Goal: Task Accomplishment & Management: Complete application form

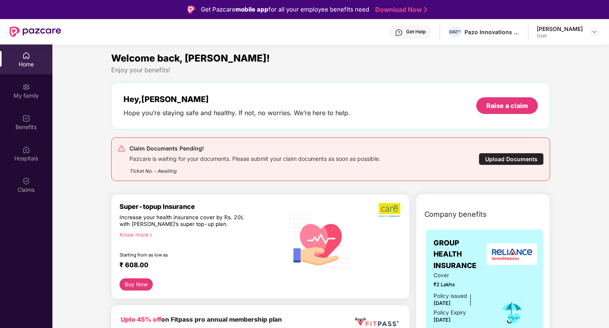
click at [529, 158] on div "Upload Documents" at bounding box center [511, 159] width 65 height 12
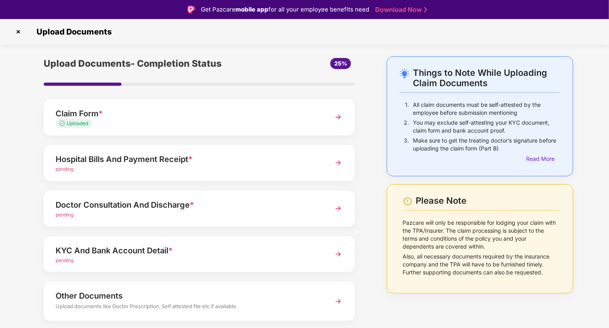
click at [182, 166] on div "pending" at bounding box center [187, 170] width 263 height 8
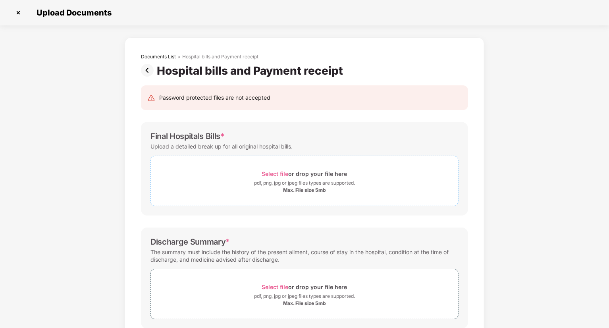
click at [293, 182] on div "pdf, png, jpg or jpeg files types are supported." at bounding box center [304, 183] width 101 height 8
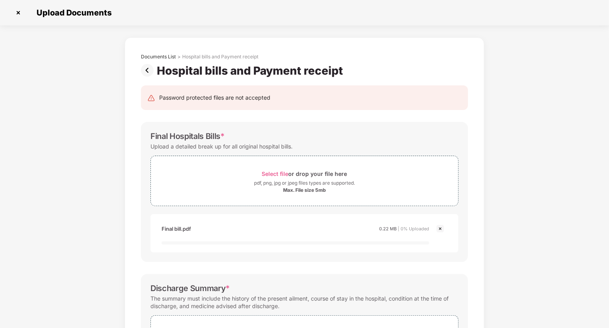
scroll to position [159, 0]
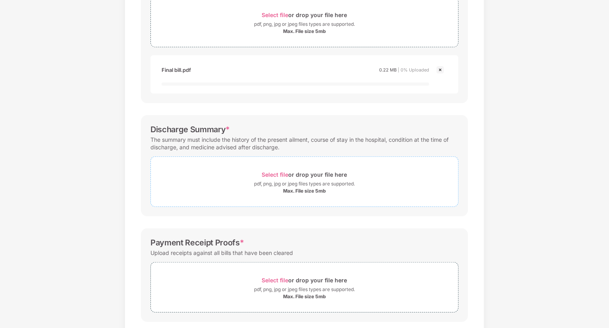
click at [270, 182] on div "pdf, png, jpg or jpeg files types are supported." at bounding box center [304, 184] width 101 height 8
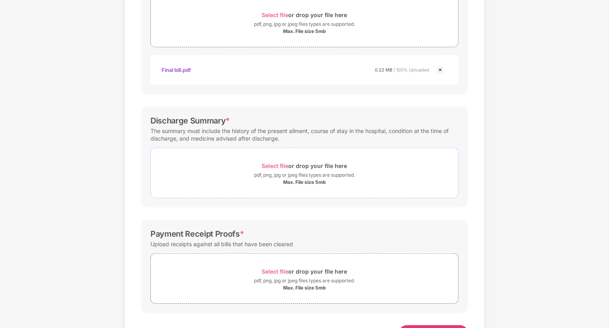
click at [275, 164] on span "Select file" at bounding box center [275, 165] width 27 height 7
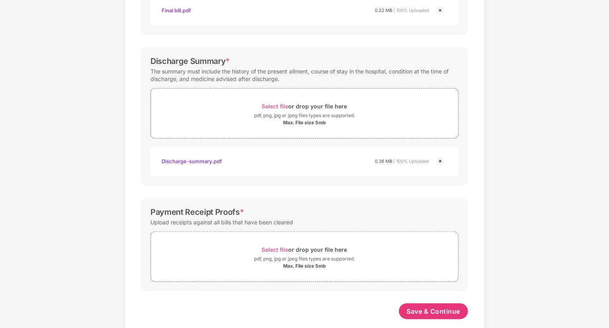
scroll to position [229, 0]
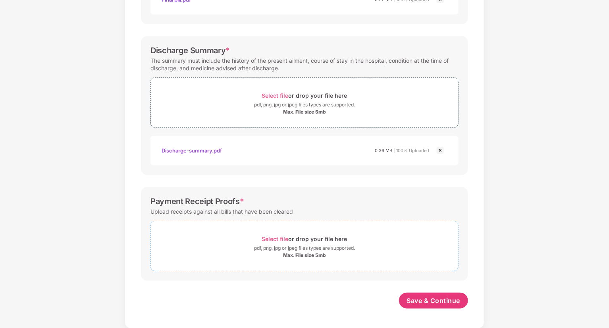
click at [284, 239] on span "Select file" at bounding box center [275, 238] width 27 height 7
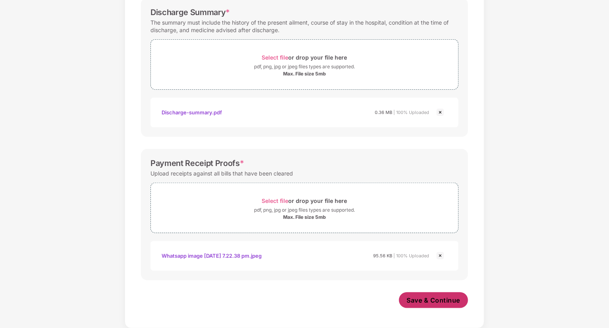
scroll to position [267, 0]
click at [442, 304] on span "Save & Continue" at bounding box center [434, 300] width 54 height 9
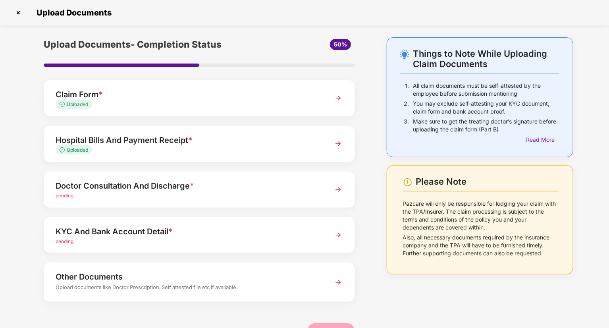
click at [218, 194] on div "pending" at bounding box center [187, 196] width 263 height 8
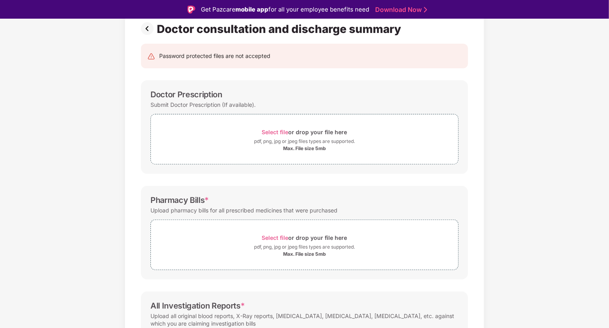
scroll to position [114, 0]
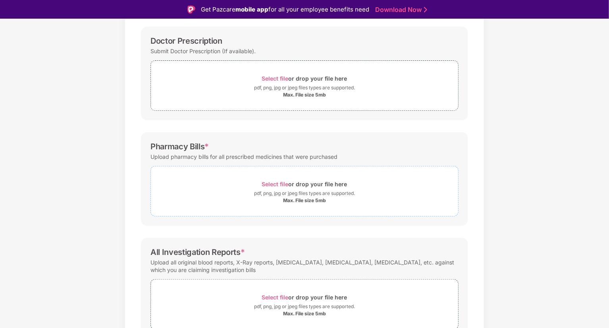
click at [281, 182] on span "Select file" at bounding box center [275, 184] width 27 height 7
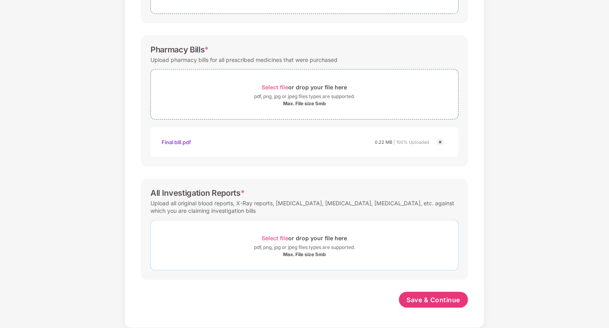
scroll to position [192, 0]
click at [273, 237] on span "Select file" at bounding box center [275, 238] width 27 height 7
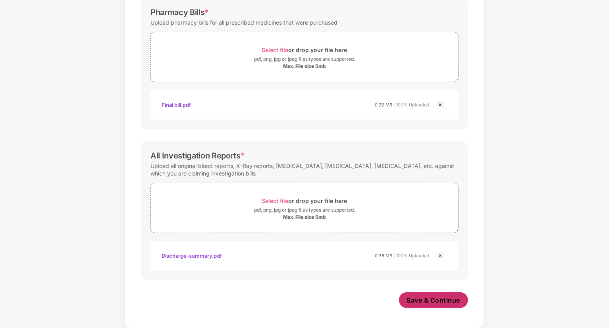
scroll to position [229, 0]
click at [442, 304] on button "Save & Continue" at bounding box center [433, 301] width 69 height 16
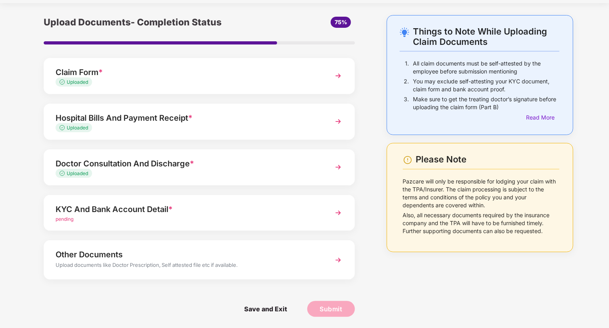
scroll to position [23, 0]
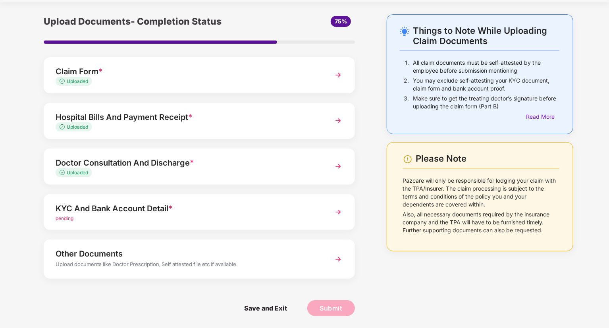
click at [257, 210] on div "KYC And Bank Account Detail *" at bounding box center [187, 208] width 263 height 13
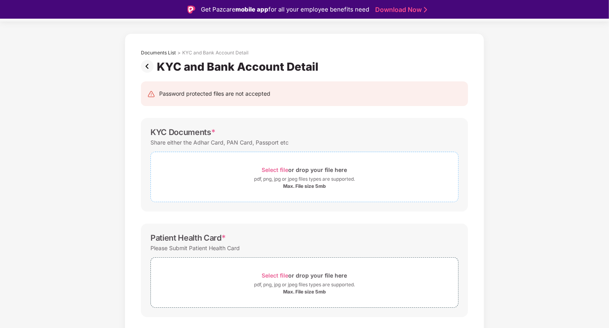
click at [269, 171] on span "Select file" at bounding box center [275, 169] width 27 height 7
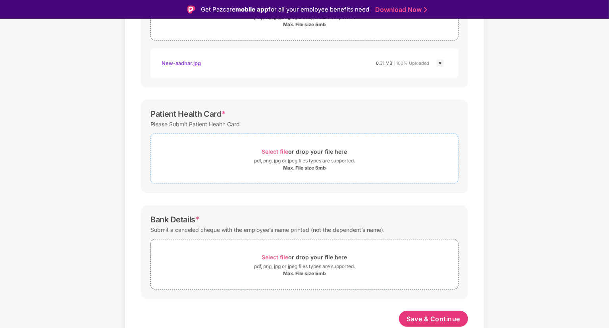
scroll to position [184, 0]
click at [284, 152] on span "Select file" at bounding box center [275, 152] width 27 height 7
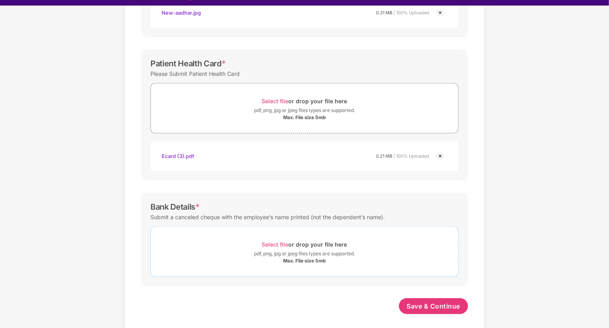
scroll to position [19, 0]
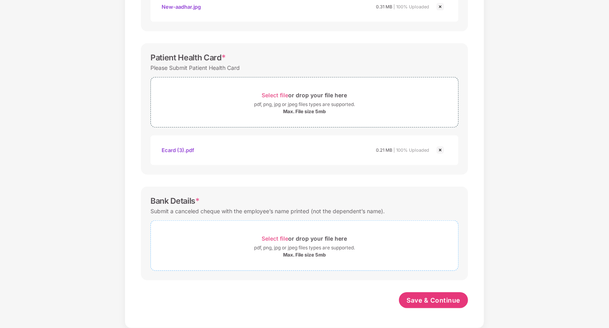
click at [270, 241] on span "Select file" at bounding box center [275, 238] width 27 height 7
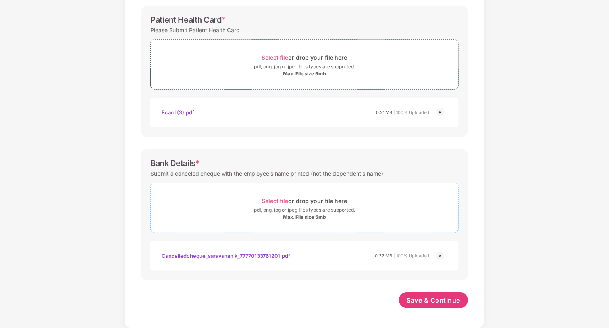
scroll to position [259, 0]
click at [429, 301] on span "Save & Continue" at bounding box center [434, 300] width 54 height 9
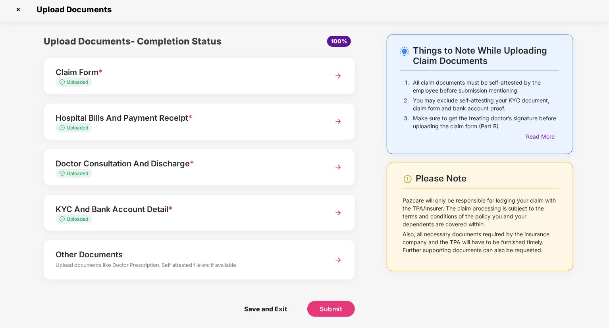
scroll to position [4, 0]
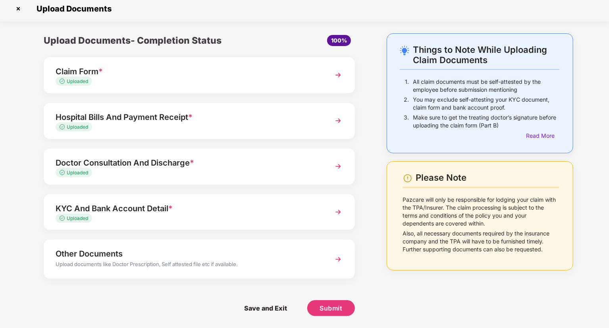
click at [245, 264] on div "Upload documents like Doctor Prescription, Self attested file etc if available." at bounding box center [187, 265] width 263 height 10
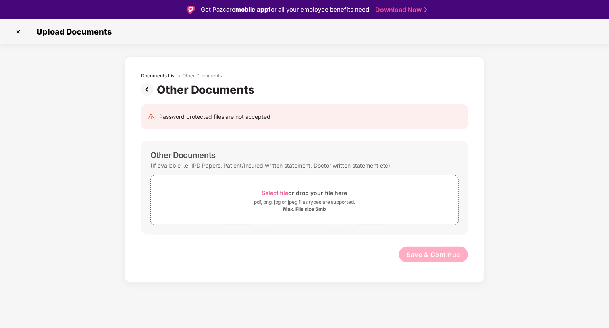
click at [146, 88] on img at bounding box center [149, 89] width 16 height 13
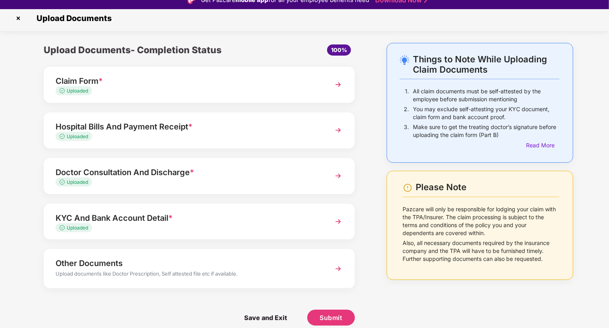
scroll to position [19, 0]
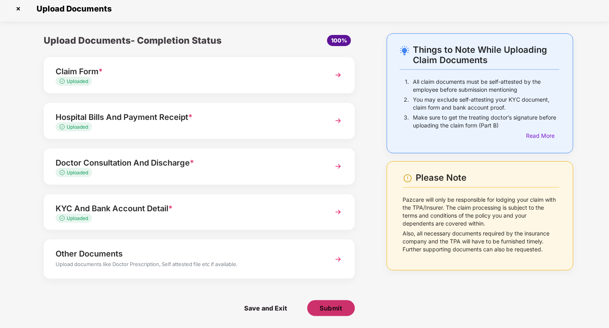
click at [330, 305] on span "Submit" at bounding box center [331, 308] width 23 height 9
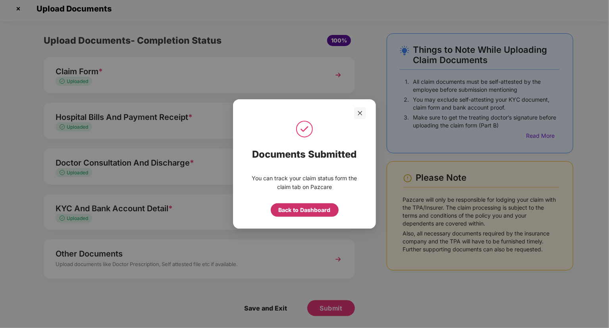
click at [309, 211] on div "Back to Dashboard" at bounding box center [305, 210] width 52 height 9
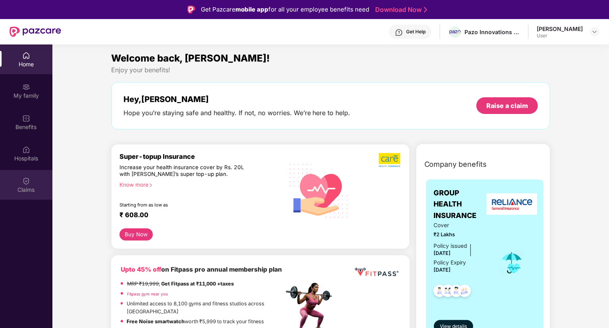
click at [32, 182] on div "Claims" at bounding box center [26, 185] width 52 height 30
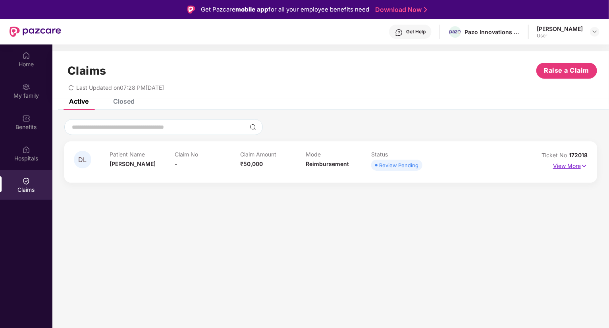
click at [568, 164] on p "View More" at bounding box center [570, 165] width 35 height 11
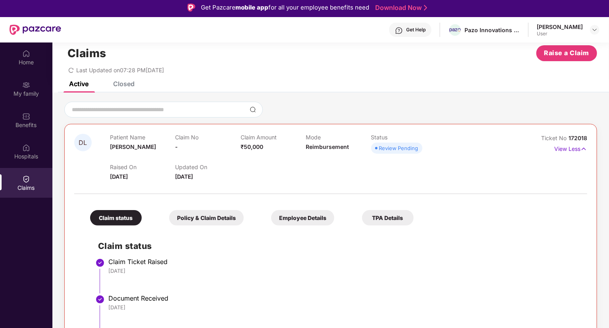
scroll to position [44, 0]
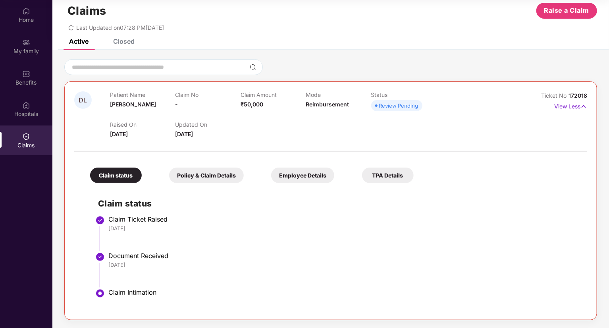
click at [131, 47] on div "Closed" at bounding box center [117, 41] width 33 height 17
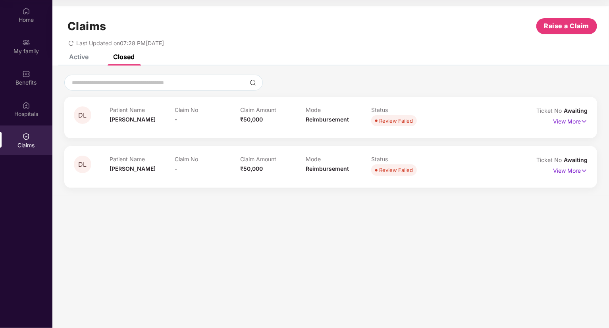
scroll to position [0, 0]
click at [87, 59] on div "Active" at bounding box center [78, 57] width 19 height 8
